Goal: Task Accomplishment & Management: Manage account settings

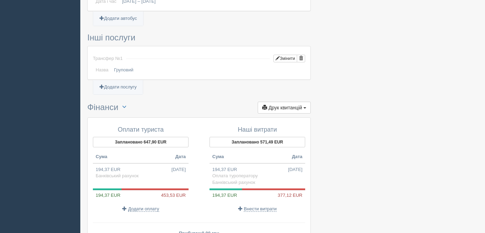
scroll to position [564, 0]
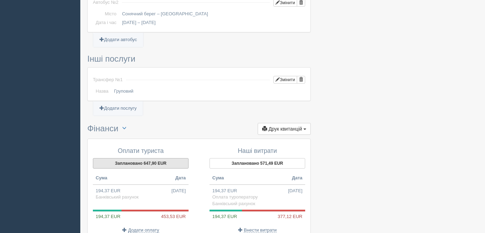
click at [123, 158] on button "Заплановано 647,90 EUR" at bounding box center [141, 163] width 96 height 10
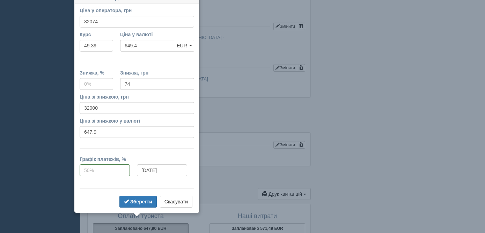
scroll to position [491, 0]
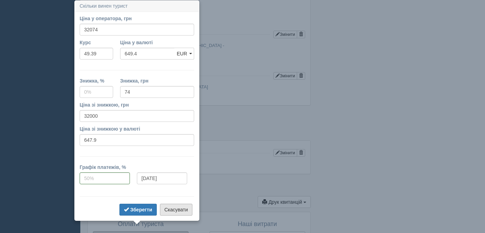
click at [176, 209] on button "Скасувати" at bounding box center [176, 210] width 32 height 12
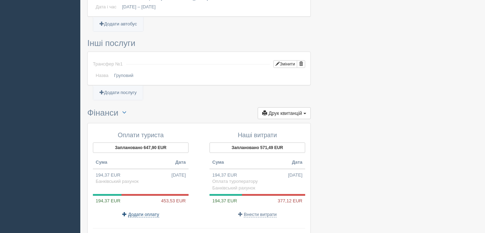
click at [146, 212] on span "Додати оплату" at bounding box center [143, 215] width 31 height 6
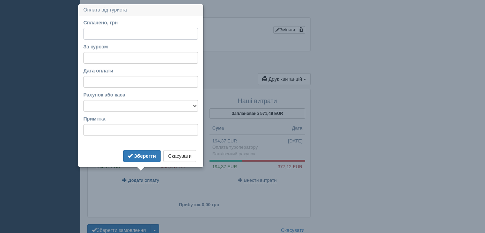
scroll to position [618, 0]
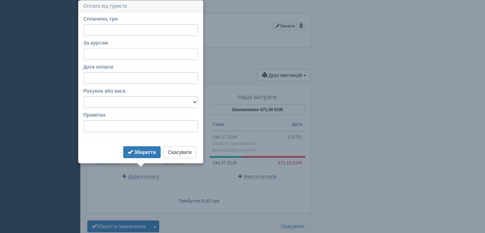
click at [103, 54] on input "За курсом" at bounding box center [140, 54] width 114 height 12
type input "49.39"
click at [93, 33] on input "Сплачено, грн" at bounding box center [140, 30] width 114 height 12
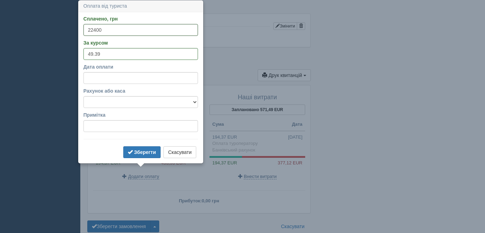
type input "22400"
click at [105, 99] on select "Банківський рахунок Готівкова каса" at bounding box center [140, 102] width 114 height 12
select select "1364"
click at [147, 151] on b "Зберегти" at bounding box center [145, 153] width 22 height 6
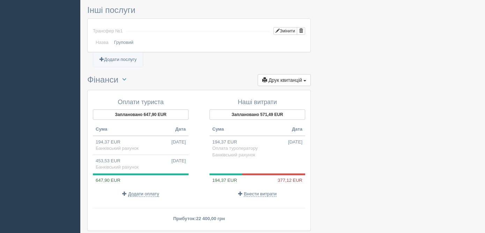
scroll to position [679, 0]
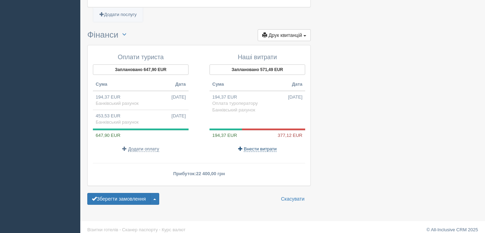
click at [263, 147] on span "Внести витрати" at bounding box center [259, 150] width 33 height 6
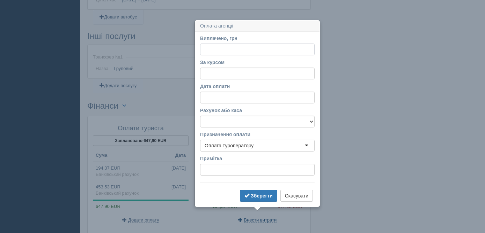
scroll to position [628, 0]
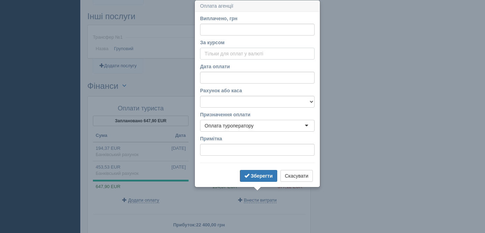
click at [217, 54] on input "За курсом" at bounding box center [257, 54] width 114 height 12
type input "49.18"
click at [219, 31] on input "Виплачено, грн" at bounding box center [257, 30] width 114 height 12
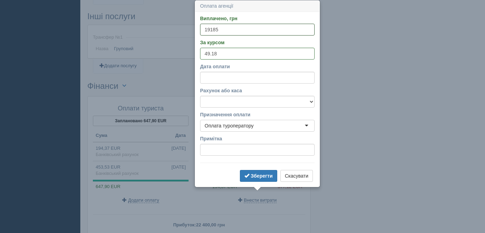
type input "19185"
click at [223, 104] on select "Банківський рахунок Готівкова каса" at bounding box center [257, 102] width 114 height 12
select select "1364"
click at [255, 177] on b "Зберегти" at bounding box center [261, 176] width 22 height 6
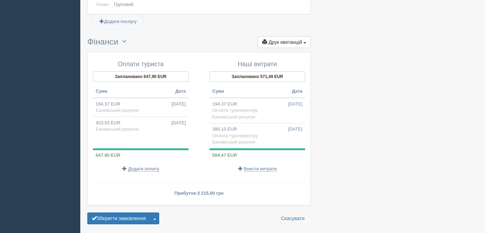
scroll to position [676, 0]
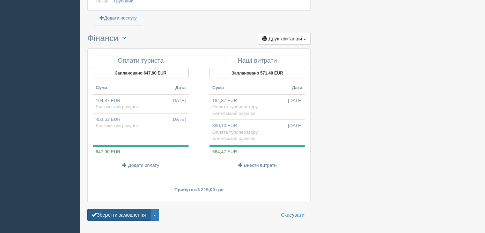
click at [126, 209] on button "Зберегти замовлення" at bounding box center [118, 215] width 63 height 12
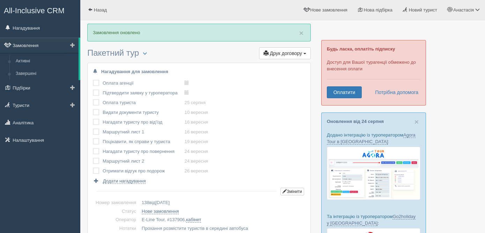
click at [34, 46] on link "Замовлення" at bounding box center [39, 45] width 78 height 15
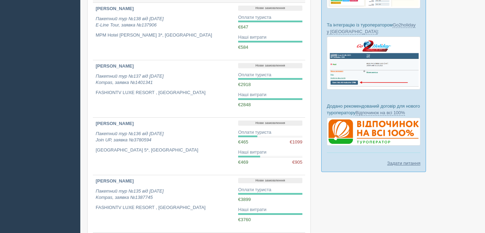
scroll to position [193, 0]
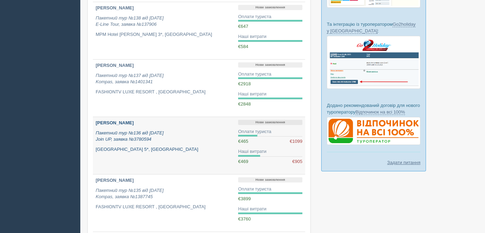
click at [180, 140] on p "Пакетний тур №136 від 29.07.2025 Join UP, заявка №3780594" at bounding box center [164, 136] width 137 height 13
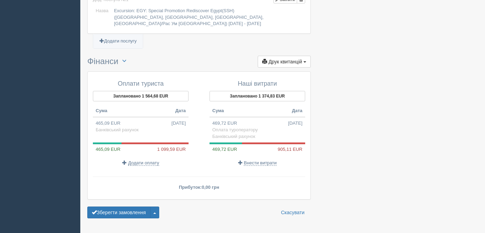
scroll to position [812, 0]
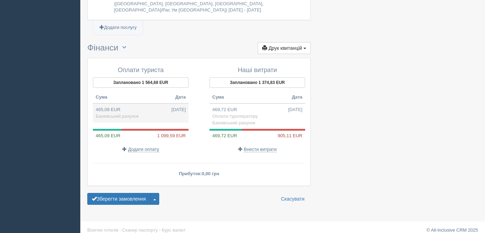
click at [150, 110] on td "465,09 EUR [DATE] Банківський рахунок" at bounding box center [141, 113] width 96 height 19
type input "22650.00"
type input "48.70"
select select "1364"
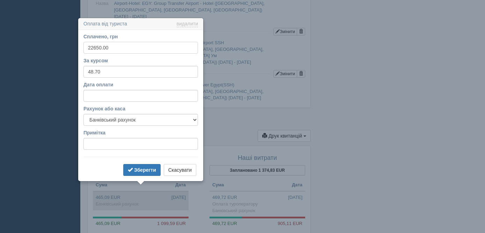
scroll to position [742, 0]
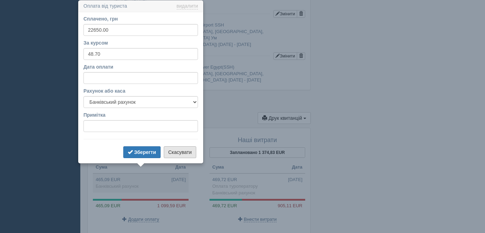
click at [187, 154] on button "Скасувати" at bounding box center [180, 153] width 32 height 12
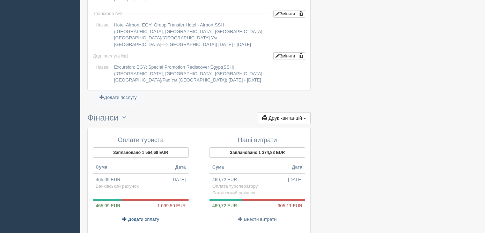
click at [145, 217] on span "Додати оплату" at bounding box center [143, 220] width 31 height 6
select select
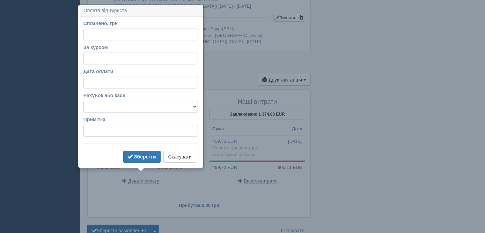
scroll to position [785, 0]
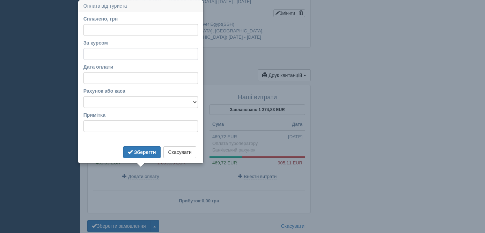
click at [97, 52] on input "За курсом" at bounding box center [140, 54] width 114 height 12
type input "48.7"
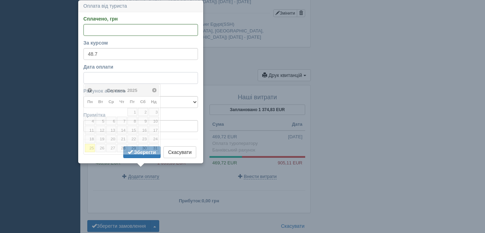
click at [100, 81] on input "Дата оплати" at bounding box center [140, 78] width 114 height 12
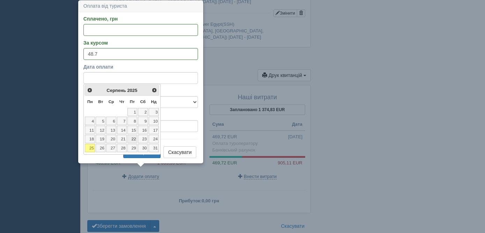
click at [136, 139] on link "22" at bounding box center [132, 139] width 10 height 8
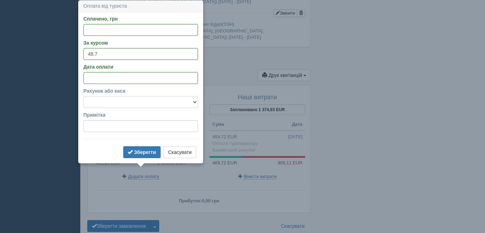
click at [112, 102] on select "Банківський рахунок Готівкова каса" at bounding box center [140, 102] width 114 height 12
select select "1364"
click at [102, 30] on input "Сплачено, грн" at bounding box center [140, 30] width 114 height 12
type input "53550"
click at [140, 150] on b "Зберегти" at bounding box center [145, 153] width 22 height 6
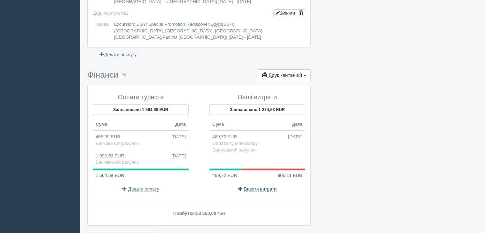
click at [260, 187] on span "Внести витрати" at bounding box center [259, 190] width 33 height 6
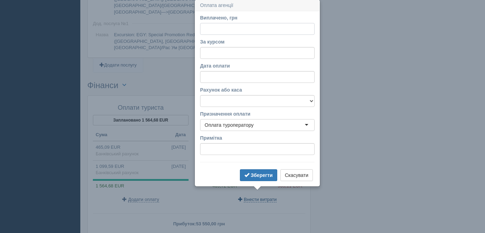
scroll to position [774, 0]
type input "4"
type input "44486"
click at [237, 53] on input "За курсом" at bounding box center [257, 54] width 114 height 12
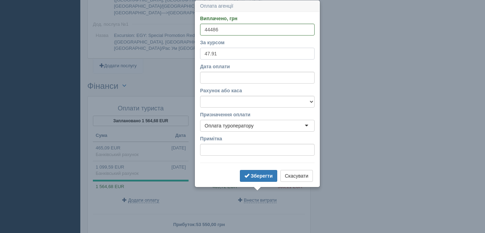
type input "47.91"
click at [217, 103] on select "Банківський рахунок Готівкова каса" at bounding box center [257, 102] width 114 height 12
select select "1364"
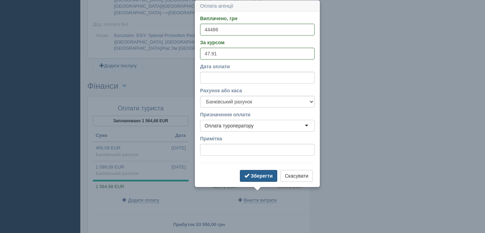
click at [263, 177] on b "Зберегти" at bounding box center [261, 176] width 22 height 6
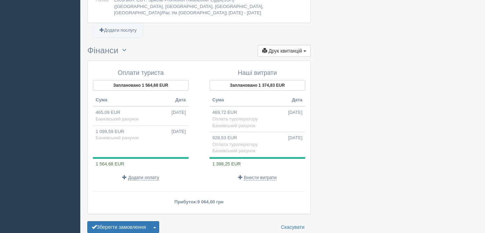
scroll to position [811, 0]
